Goal: Task Accomplishment & Management: Use online tool/utility

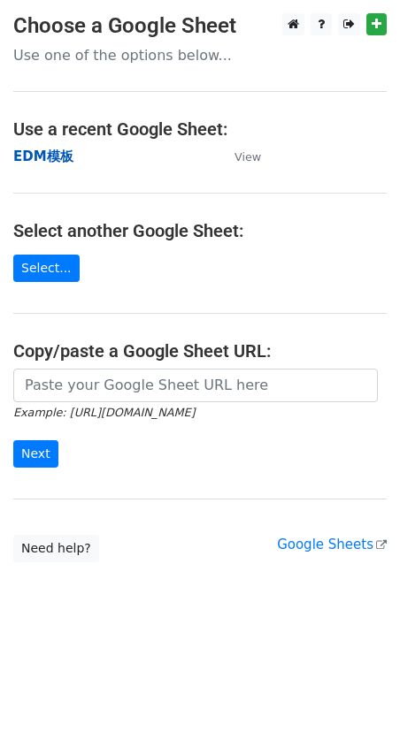
click at [44, 156] on strong "EDM模板" at bounding box center [43, 157] width 60 height 16
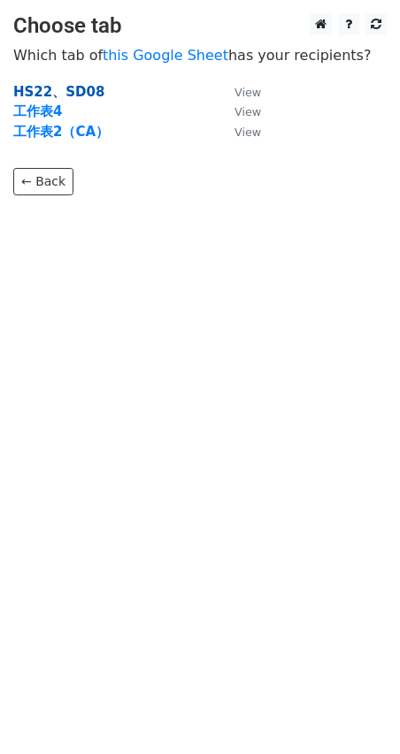
click at [55, 90] on strong "HS22、SD08" at bounding box center [58, 92] width 91 height 16
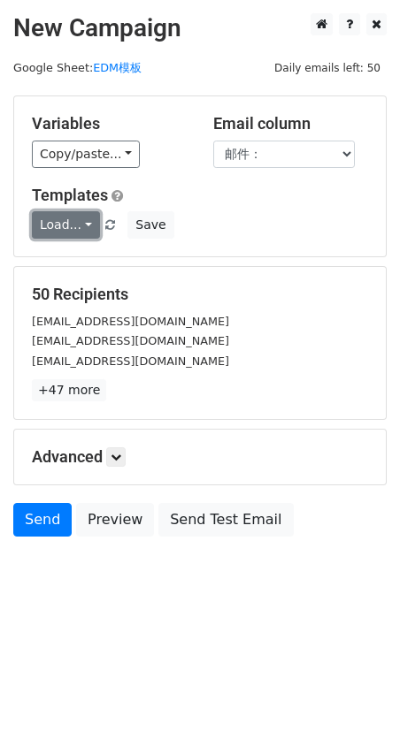
click at [65, 224] on link "Load..." at bounding box center [66, 224] width 68 height 27
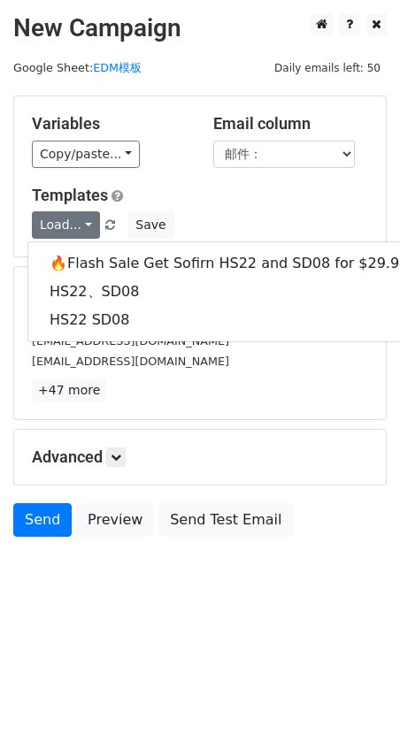
click at [219, 204] on h5 "Templates" at bounding box center [200, 195] width 336 height 19
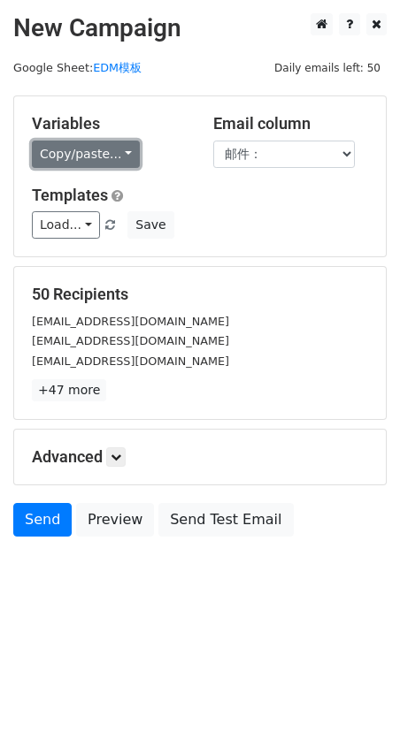
click at [99, 150] on link "Copy/paste..." at bounding box center [86, 154] width 108 height 27
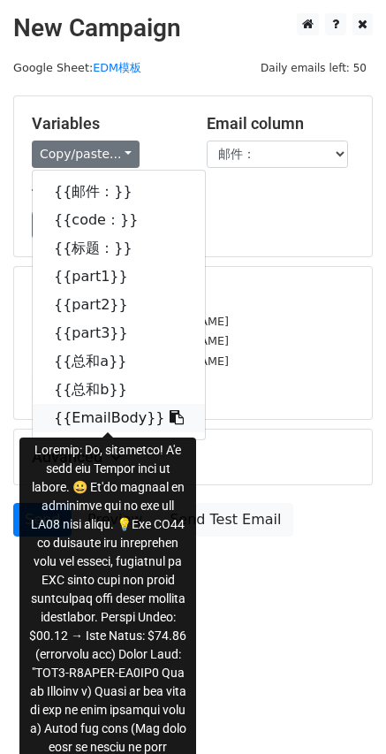
click at [170, 418] on icon at bounding box center [177, 417] width 14 height 14
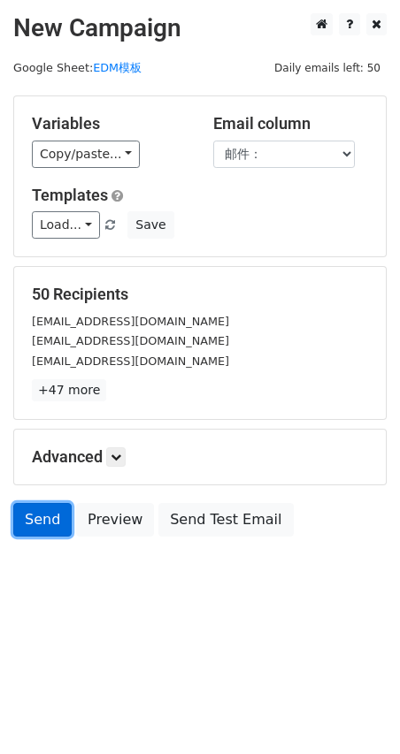
click at [45, 519] on link "Send" at bounding box center [42, 520] width 58 height 34
